Goal: Use online tool/utility: Utilize a website feature to perform a specific function

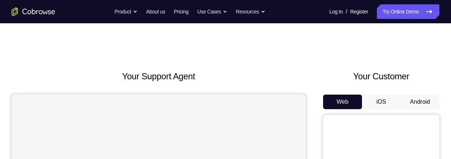
click at [421, 102] on button "Android" at bounding box center [419, 101] width 39 height 15
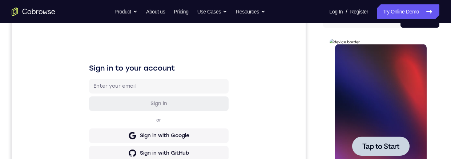
click at [392, 148] on span "Tap to Start" at bounding box center [380, 145] width 37 height 7
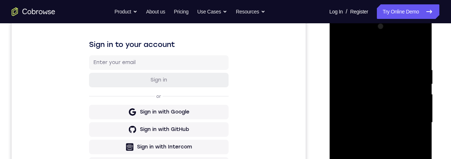
scroll to position [208, 0]
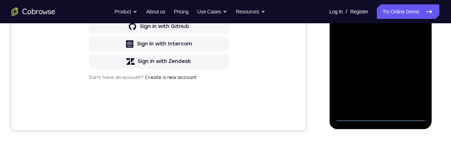
click at [380, 115] on div at bounding box center [380, 19] width 92 height 203
click at [411, 82] on div at bounding box center [380, 19] width 92 height 203
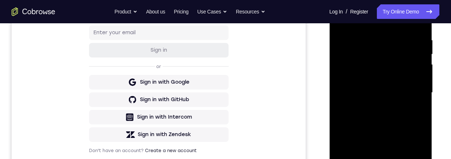
scroll to position [105, 0]
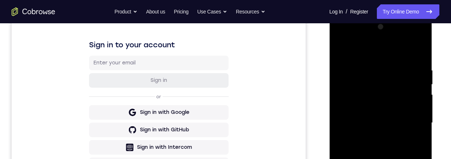
click at [384, 53] on div at bounding box center [380, 122] width 92 height 203
click at [410, 121] on div at bounding box center [380, 122] width 92 height 203
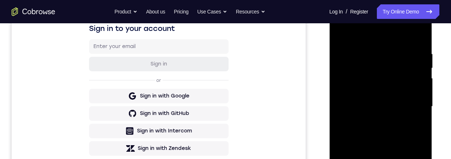
click at [373, 120] on div at bounding box center [380, 106] width 92 height 203
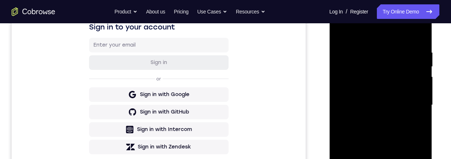
click at [395, 100] on div at bounding box center [380, 104] width 92 height 203
click at [378, 89] on div at bounding box center [380, 104] width 92 height 203
click at [410, 105] on div at bounding box center [380, 104] width 92 height 203
click at [403, 129] on div at bounding box center [380, 104] width 92 height 203
click at [402, 122] on div at bounding box center [380, 104] width 92 height 203
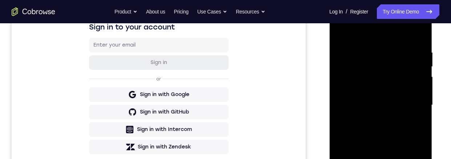
scroll to position [134, 0]
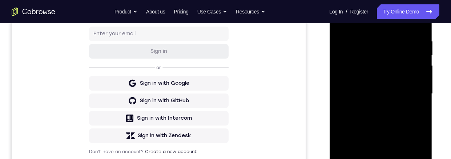
click at [406, 118] on div at bounding box center [380, 93] width 92 height 203
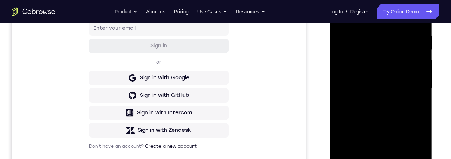
click at [403, 120] on div at bounding box center [380, 88] width 92 height 203
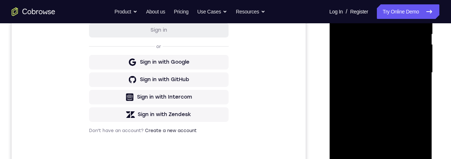
scroll to position [169, 0]
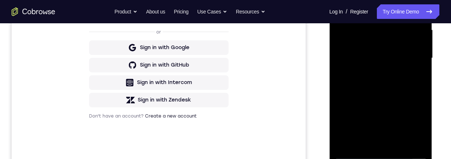
click at [396, 143] on div at bounding box center [380, 57] width 92 height 203
click at [385, 95] on div at bounding box center [380, 57] width 92 height 203
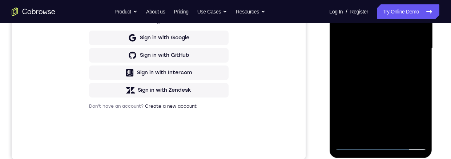
click at [386, 74] on div at bounding box center [380, 48] width 92 height 203
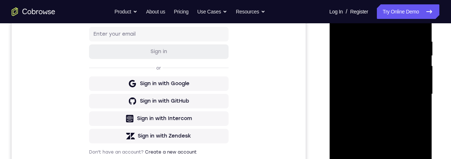
click at [340, 27] on div at bounding box center [380, 93] width 92 height 203
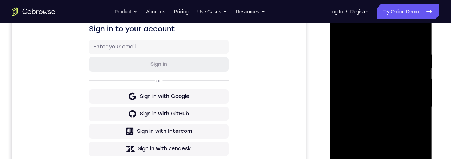
click at [339, 38] on div at bounding box center [380, 106] width 92 height 203
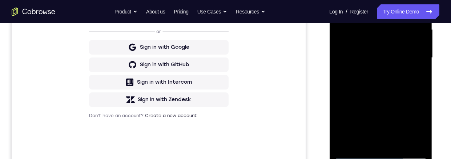
scroll to position [203, 0]
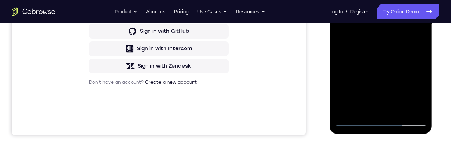
click at [341, 69] on div at bounding box center [380, 24] width 92 height 203
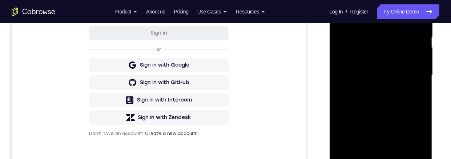
scroll to position [130, 0]
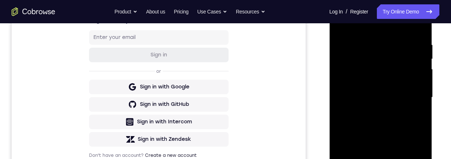
click at [385, 75] on div at bounding box center [380, 97] width 92 height 203
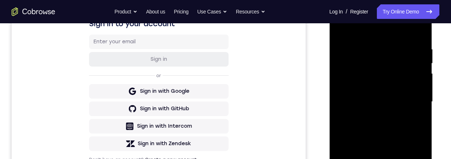
click at [344, 91] on div at bounding box center [380, 101] width 92 height 203
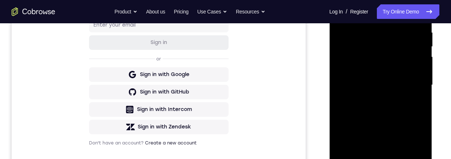
click at [414, 66] on div at bounding box center [380, 84] width 92 height 203
click at [414, 100] on div at bounding box center [380, 85] width 92 height 203
click at [416, 98] on div at bounding box center [380, 85] width 92 height 203
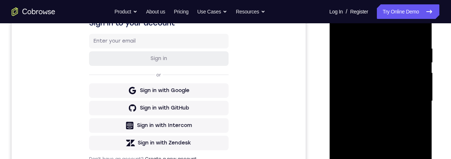
scroll to position [84, 0]
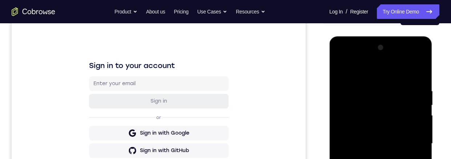
click at [420, 49] on div at bounding box center [380, 143] width 92 height 203
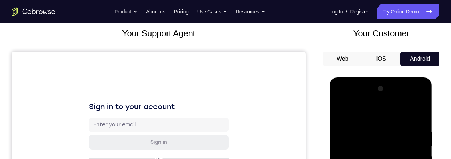
scroll to position [74, 0]
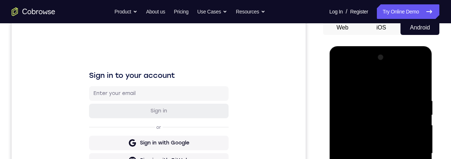
click at [339, 80] on div at bounding box center [380, 153] width 92 height 203
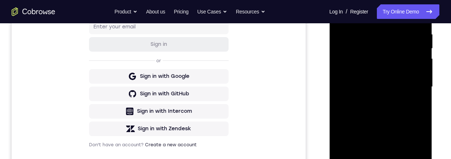
scroll to position [107, 0]
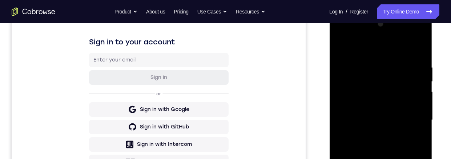
click at [340, 44] on div at bounding box center [380, 119] width 92 height 203
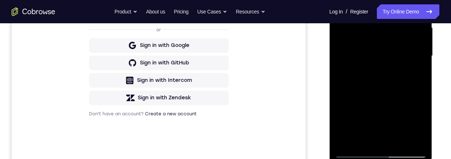
scroll to position [182, 0]
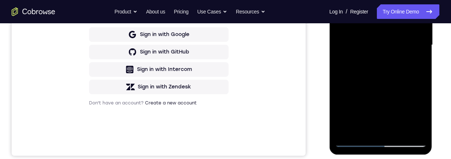
click at [375, 66] on div at bounding box center [380, 44] width 92 height 203
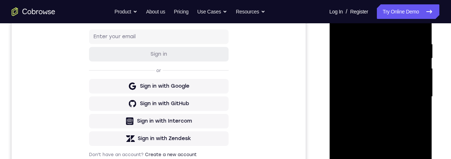
scroll to position [106, 0]
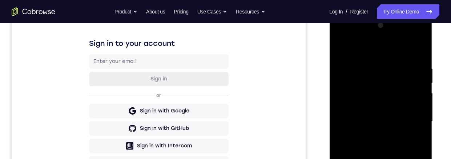
click at [342, 46] on div at bounding box center [380, 121] width 92 height 203
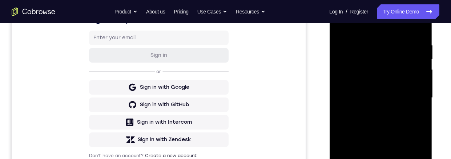
click at [378, 147] on div at bounding box center [380, 97] width 92 height 203
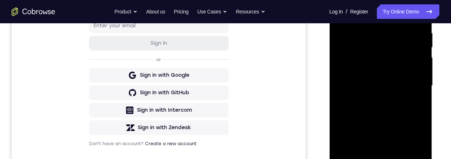
scroll to position [160, 0]
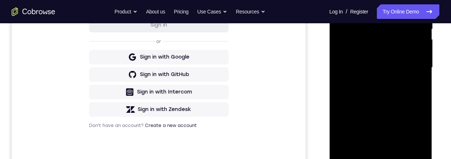
click at [370, 153] on div at bounding box center [380, 67] width 92 height 203
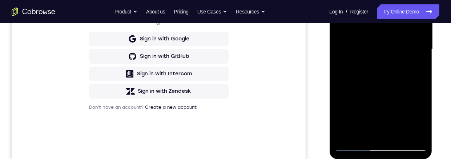
click at [417, 66] on div at bounding box center [380, 49] width 92 height 203
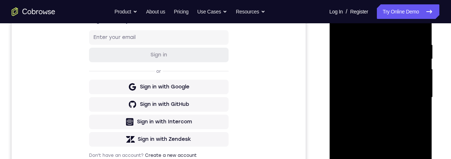
scroll to position [86, 0]
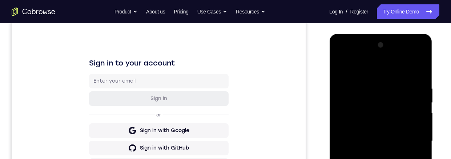
click at [341, 68] on div at bounding box center [380, 140] width 92 height 203
click at [385, 158] on div at bounding box center [380, 140] width 92 height 203
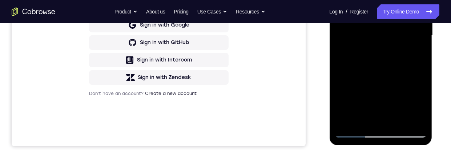
scroll to position [178, 0]
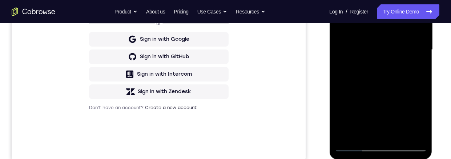
click at [420, 118] on div at bounding box center [380, 49] width 92 height 203
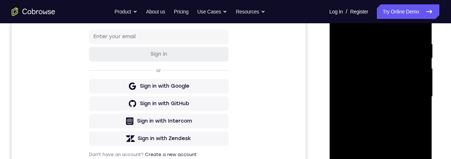
scroll to position [116, 0]
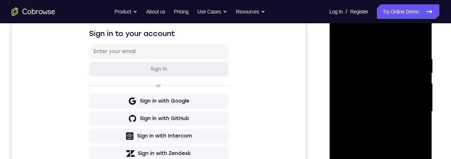
click at [341, 38] on div at bounding box center [380, 111] width 92 height 203
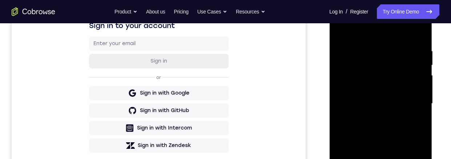
click at [387, 144] on div at bounding box center [380, 103] width 92 height 203
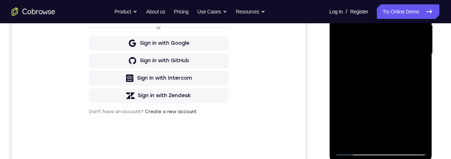
click at [361, 135] on div at bounding box center [380, 53] width 92 height 203
click at [371, 96] on div at bounding box center [380, 53] width 92 height 203
click at [413, 65] on div at bounding box center [380, 53] width 92 height 203
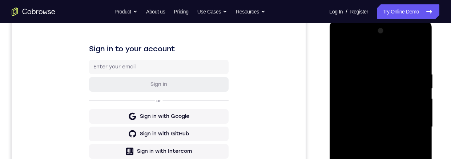
click at [341, 54] on div at bounding box center [380, 126] width 92 height 203
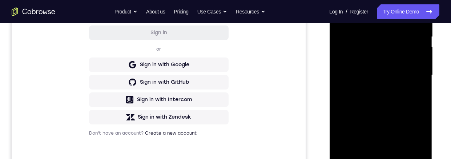
scroll to position [174, 0]
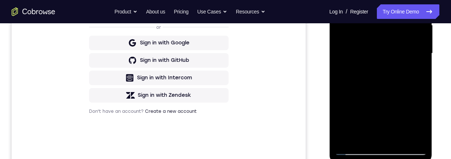
click at [365, 69] on div at bounding box center [380, 53] width 92 height 203
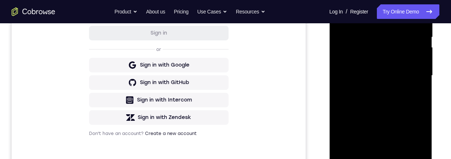
click at [380, 54] on div at bounding box center [380, 75] width 92 height 203
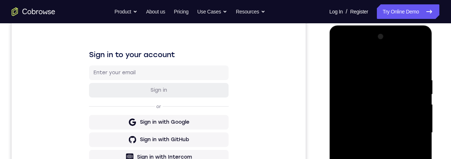
scroll to position [96, 0]
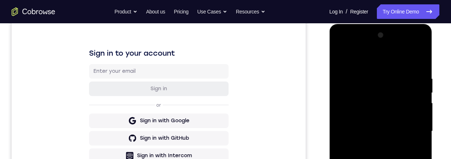
click at [341, 56] on div at bounding box center [380, 130] width 92 height 203
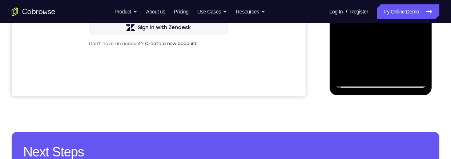
scroll to position [111, 0]
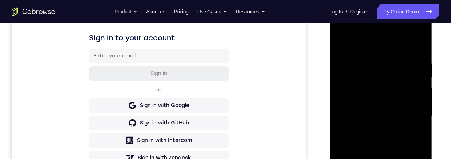
click at [340, 40] on div at bounding box center [380, 115] width 92 height 203
click at [345, 41] on div at bounding box center [380, 115] width 92 height 203
